Goal: Communication & Community: Answer question/provide support

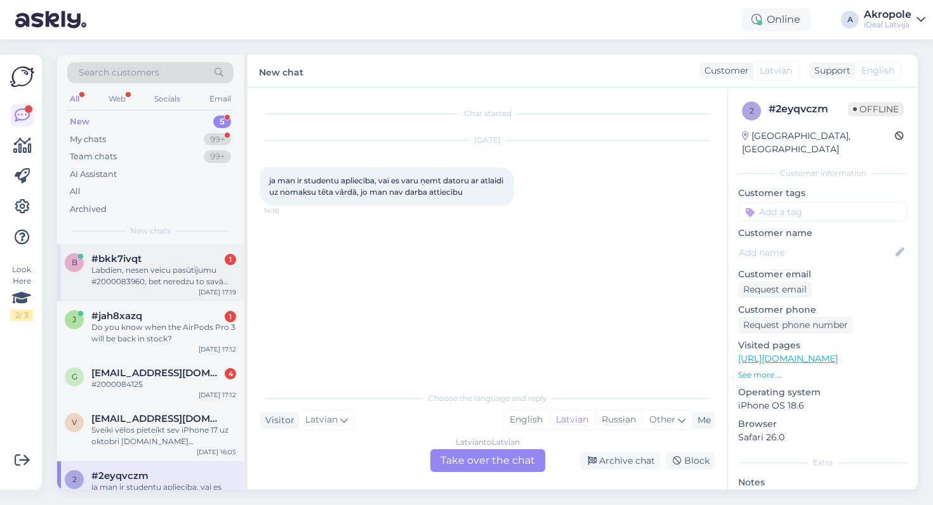
click at [224, 259] on div "#bkk7ivqt 1" at bounding box center [163, 258] width 145 height 11
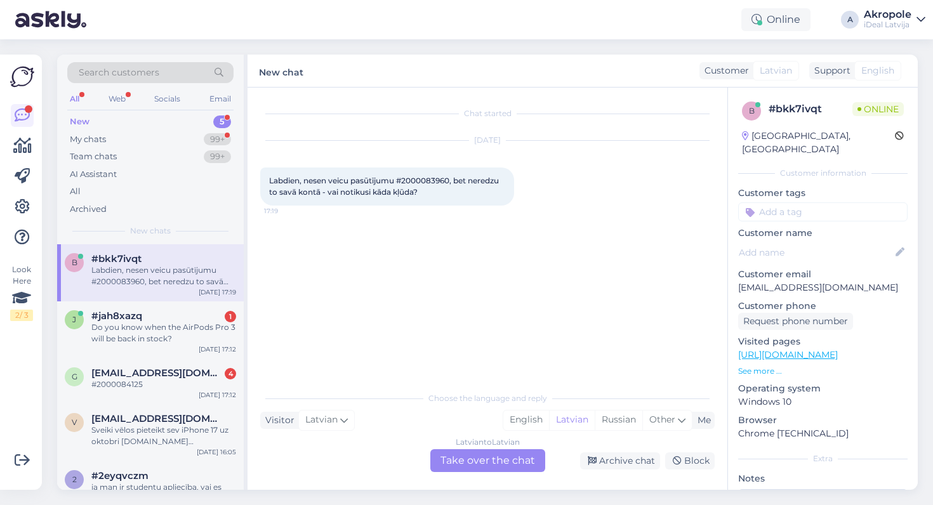
click at [431, 183] on span "Labdien, nesen veicu pasūtījumu #2000083960, bet neredzu to savā kontā - vai no…" at bounding box center [385, 186] width 232 height 21
copy span "2000083960"
click at [491, 451] on div "Latvian to Latvian Take over the chat" at bounding box center [487, 460] width 115 height 23
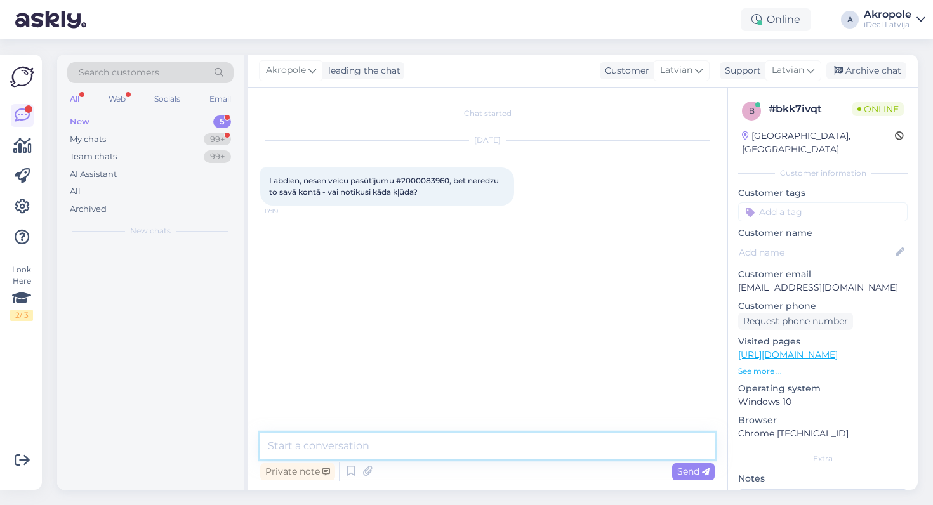
click at [458, 436] on textarea at bounding box center [487, 446] width 455 height 27
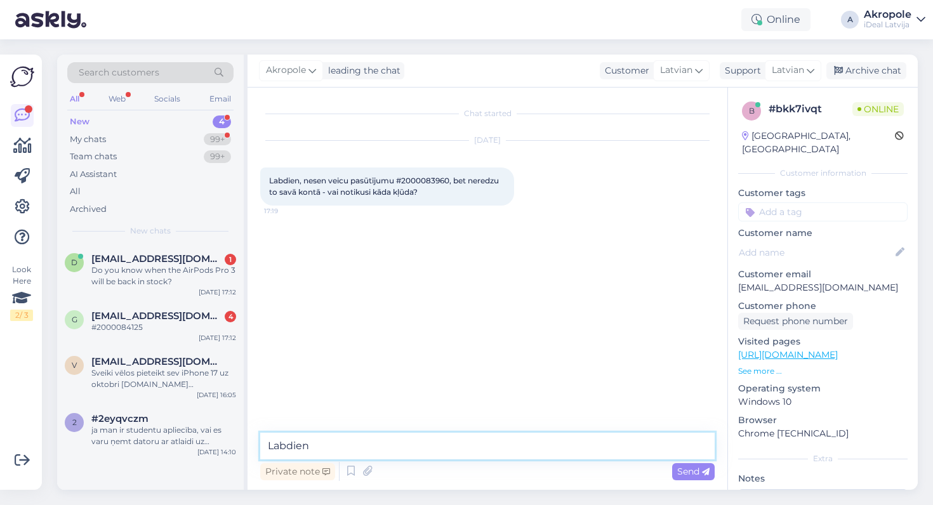
type textarea "Labdien!"
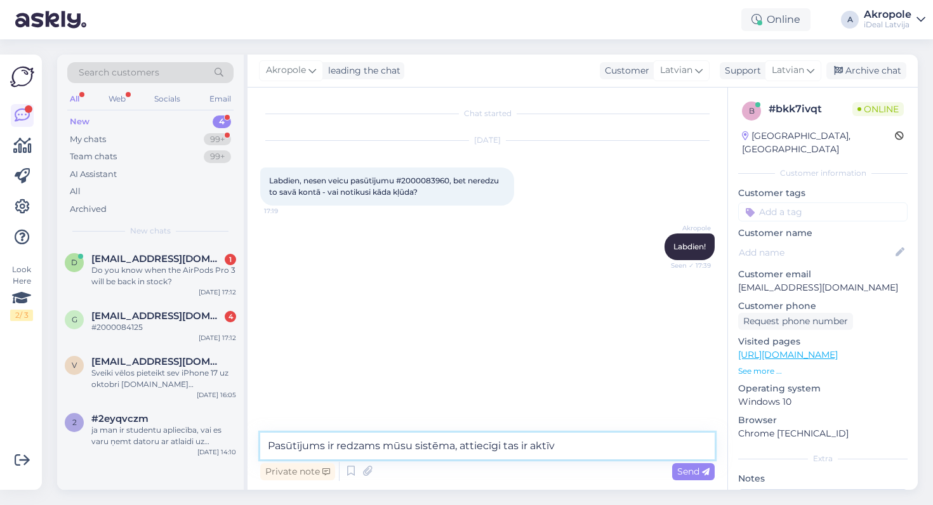
type textarea "Pasūtījums ir redzams mūsu sistēma, attiecīgi tas ir aktīvs"
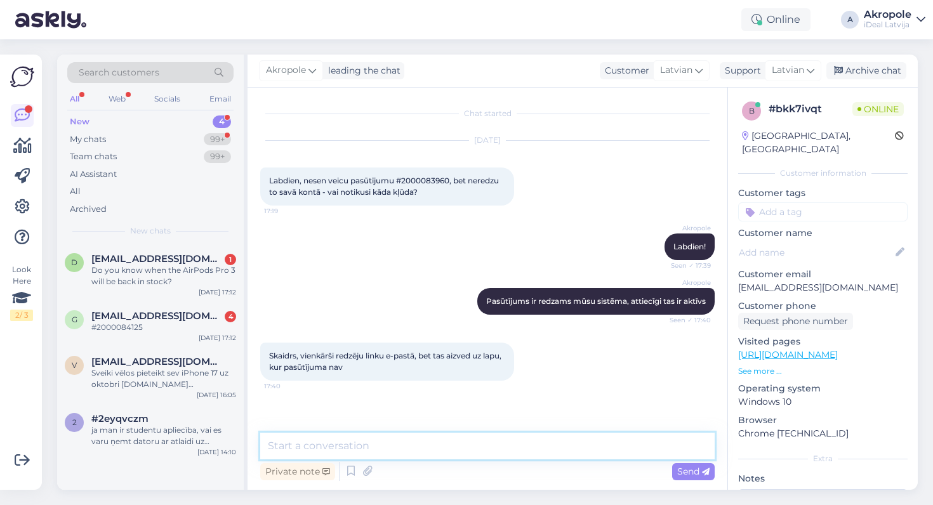
scroll to position [28, 0]
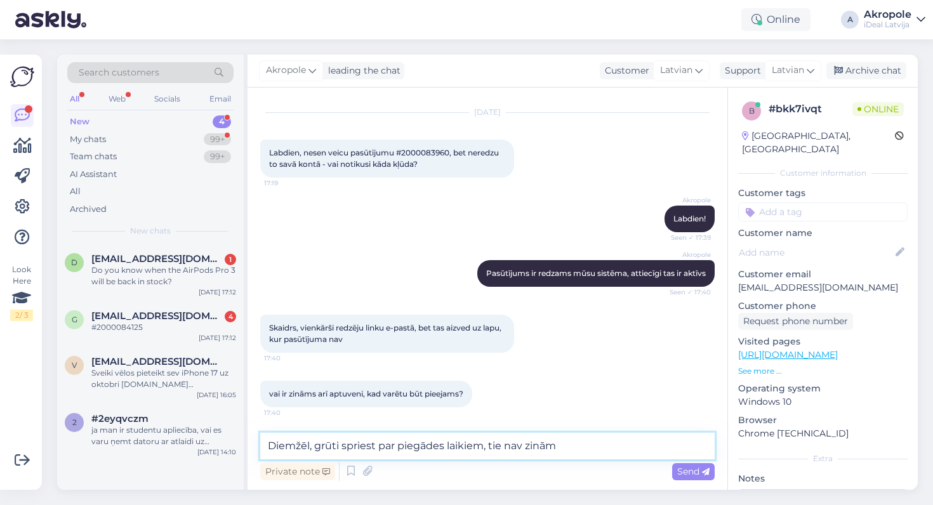
type textarea "Diemžēl, grūti spriest par piegādes laikiem, tie nav zināmi"
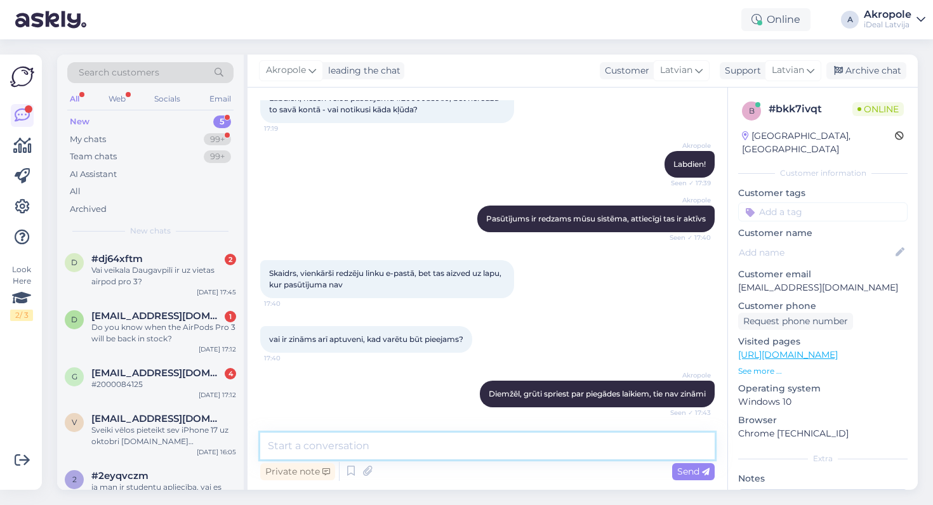
scroll to position [137, 0]
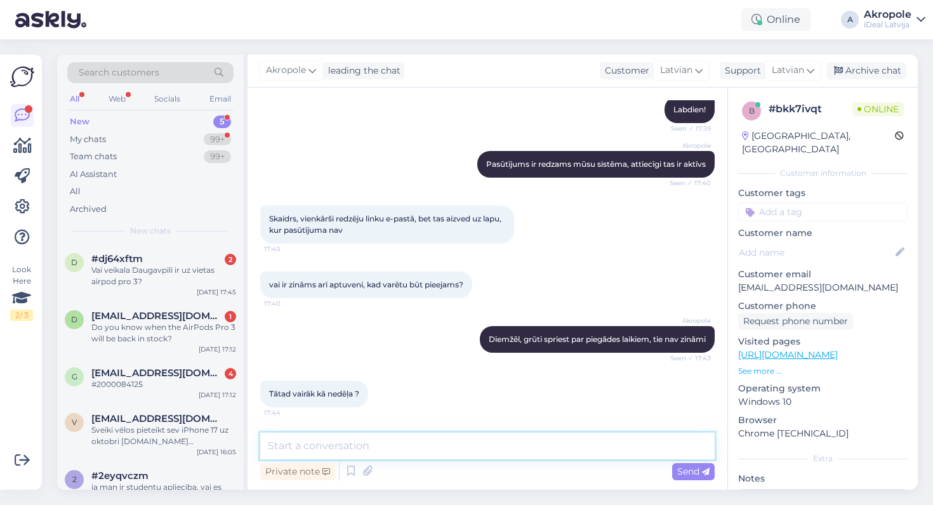
click at [476, 442] on textarea at bounding box center [487, 446] width 455 height 27
type textarea "Visticamāk, ka ja"
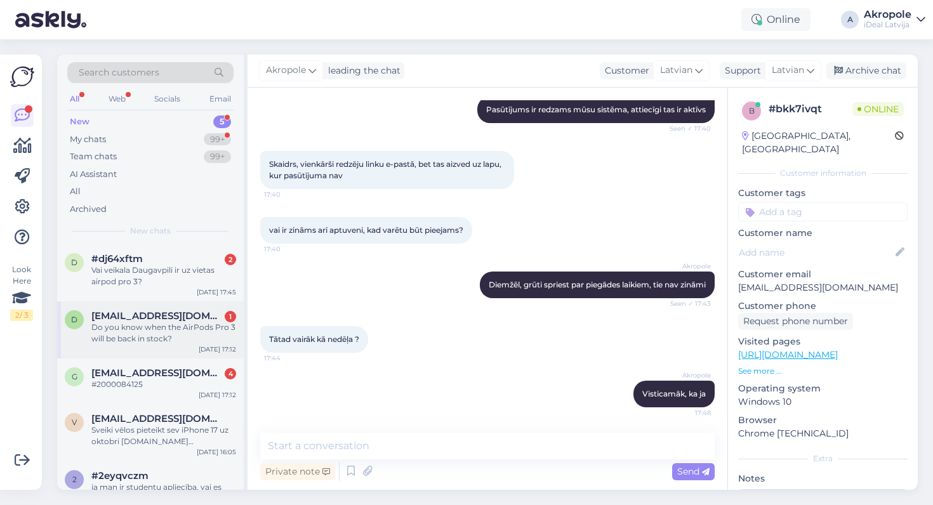
click at [190, 333] on div "Do you know when the AirPods Pro 3 will be back in stock?" at bounding box center [163, 333] width 145 height 23
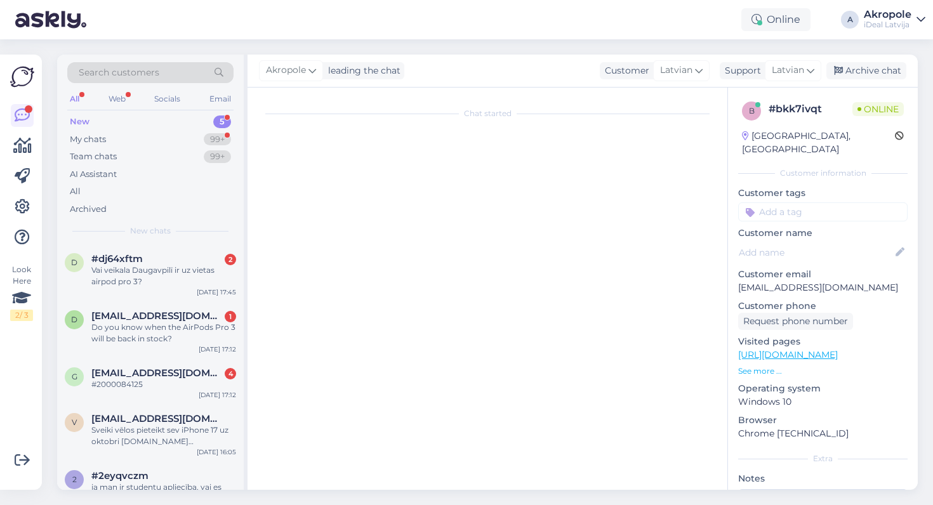
scroll to position [0, 0]
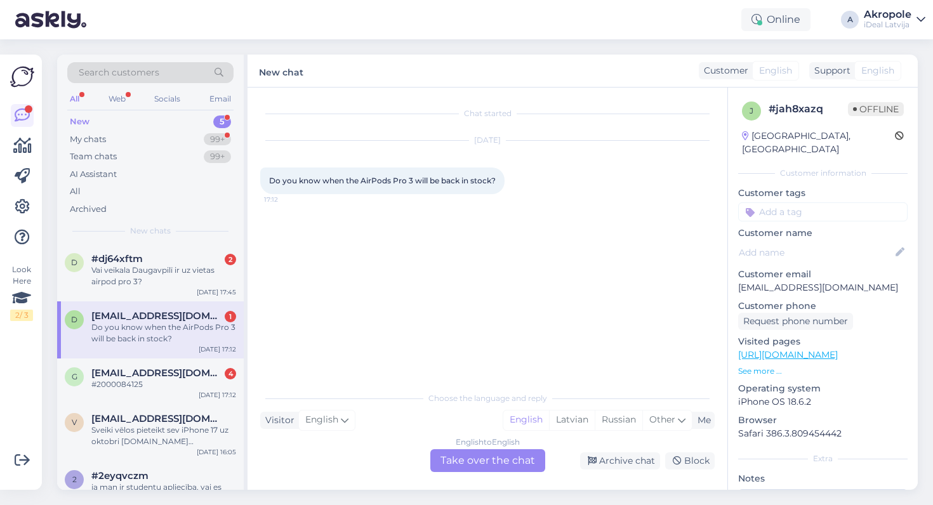
click at [481, 469] on div "English to English Take over the chat" at bounding box center [487, 460] width 115 height 23
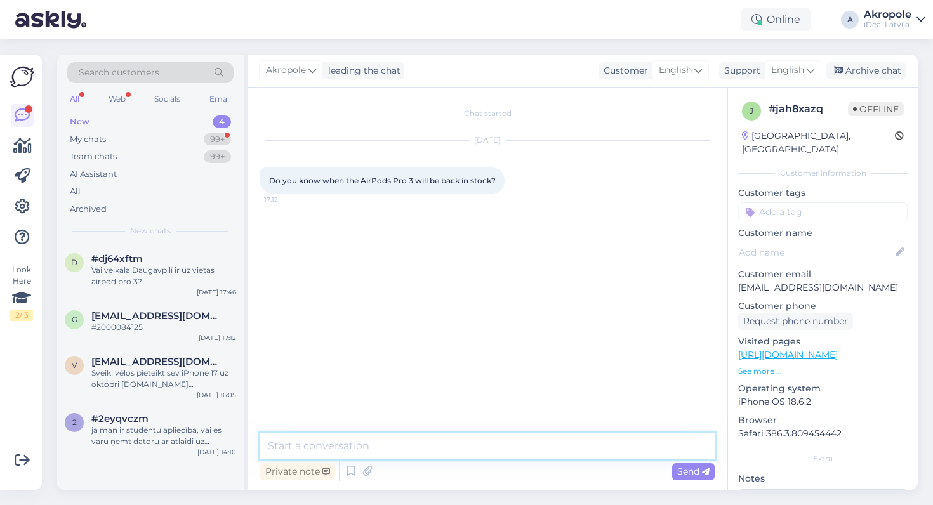
click at [429, 451] on textarea at bounding box center [487, 446] width 455 height 27
type textarea "Hi!"
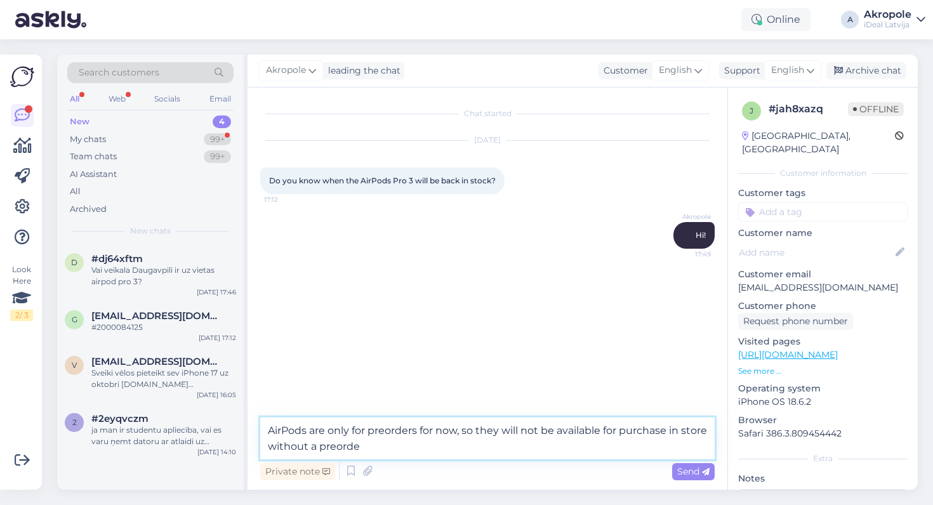
type textarea "AirPods are only for preorders for now, so they will not be available for purch…"
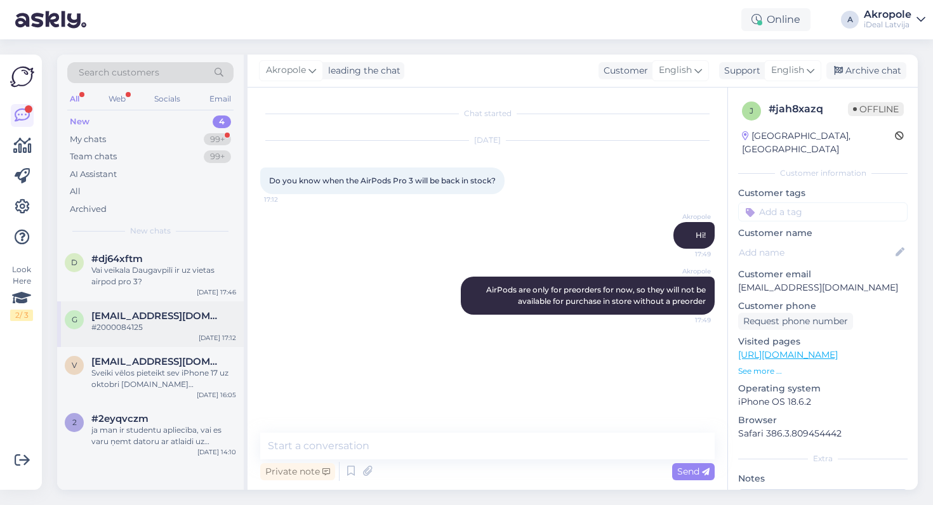
click at [195, 322] on div "#2000084125" at bounding box center [163, 327] width 145 height 11
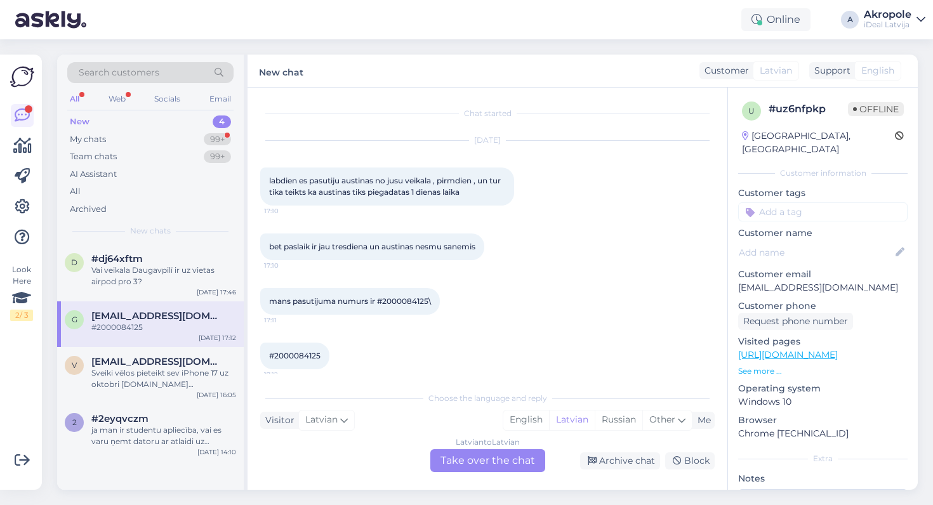
scroll to position [10, 0]
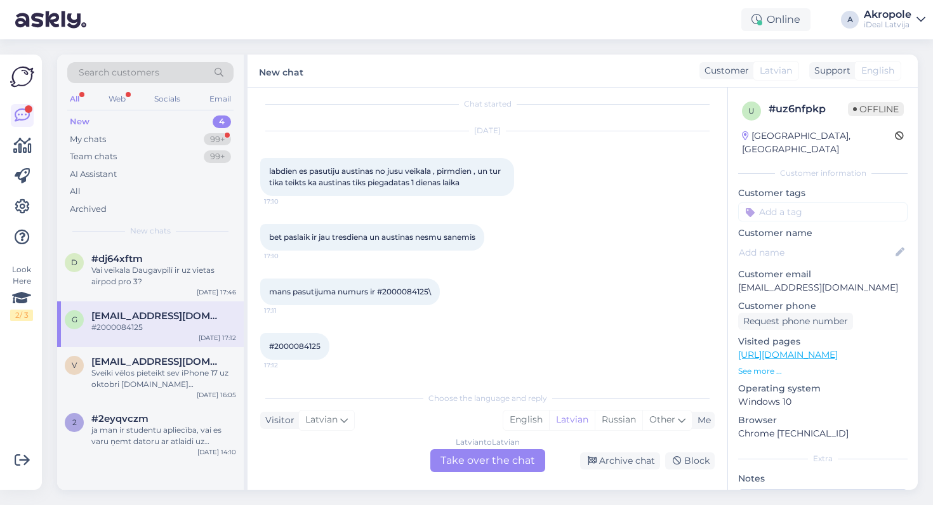
click at [312, 343] on span "#2000084125" at bounding box center [294, 347] width 51 height 10
copy span "2000084125"
